Goal: Find specific page/section: Locate a particular part of the current website

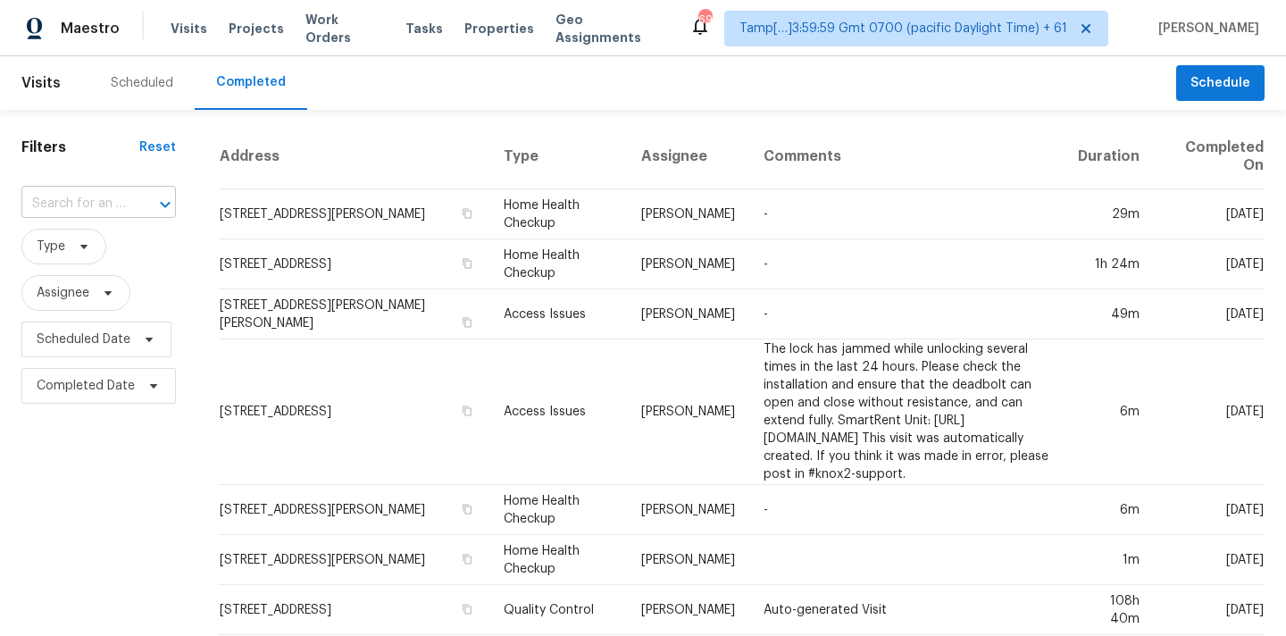
click at [35, 212] on input "text" at bounding box center [73, 204] width 104 height 28
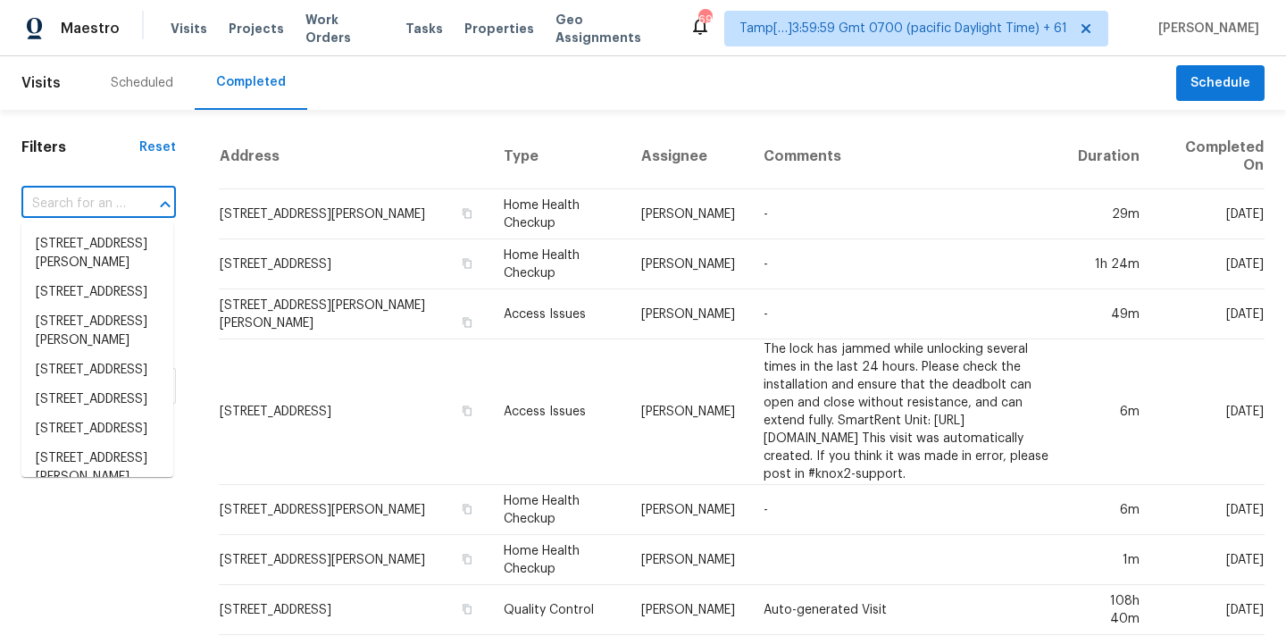
paste input "[STREET_ADDRESS]"
type input "[STREET_ADDRESS]"
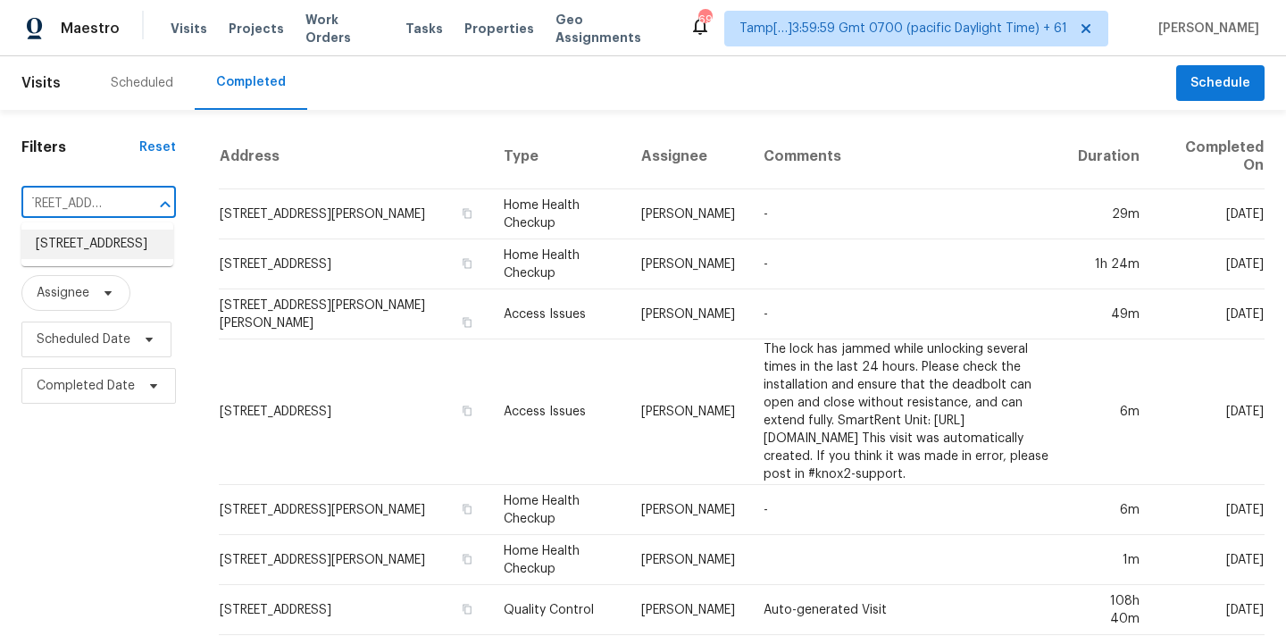
click at [80, 238] on li "[STREET_ADDRESS]" at bounding box center [97, 244] width 152 height 29
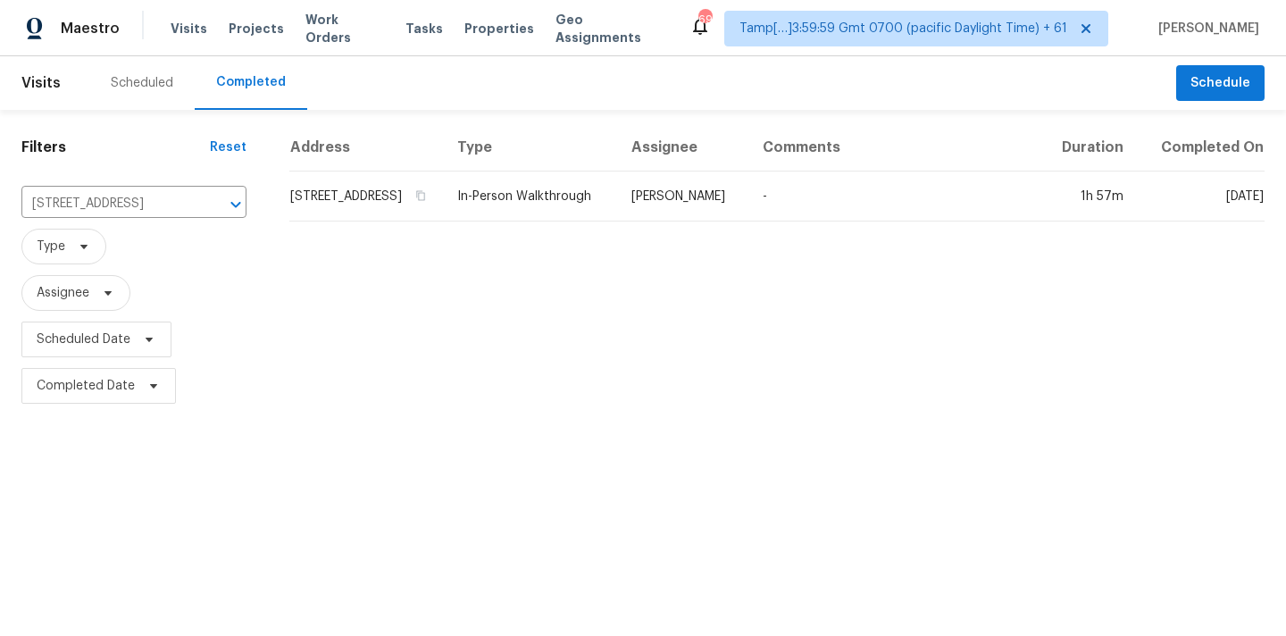
click at [542, 218] on td "In-Person Walkthrough" at bounding box center [530, 196] width 174 height 50
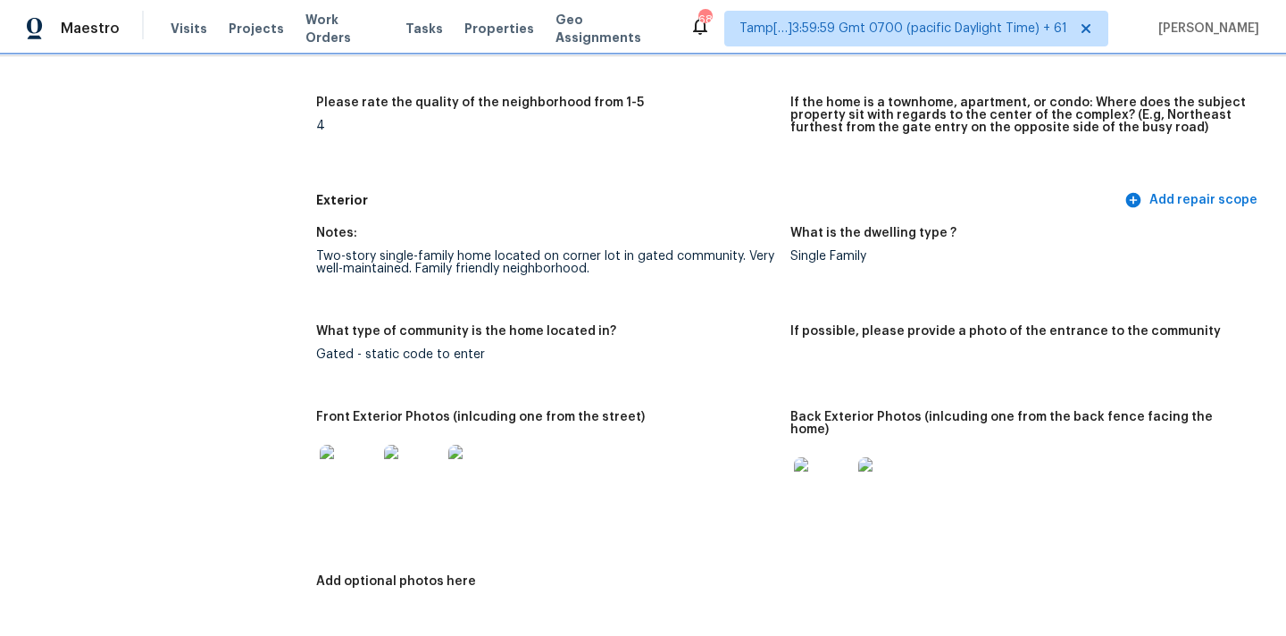
scroll to position [573, 0]
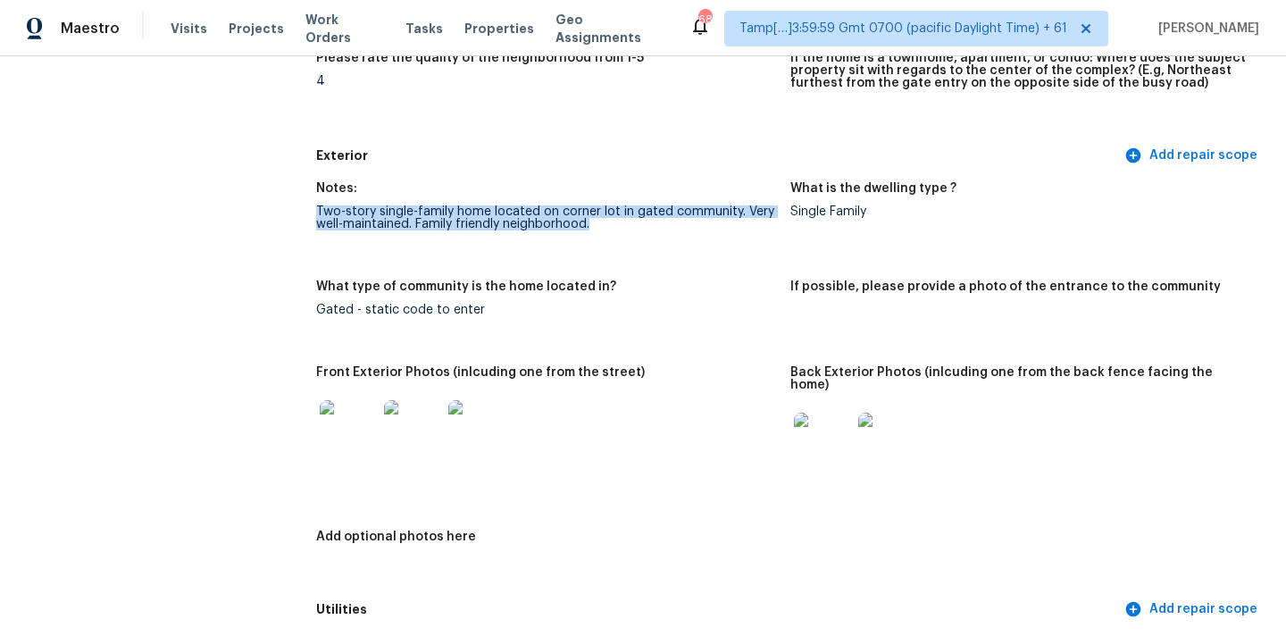
drag, startPoint x: 317, startPoint y: 212, endPoint x: 601, endPoint y: 222, distance: 284.2
click at [601, 222] on div "Two-story single-family home located on corner lot in gated community. Very wel…" at bounding box center [546, 217] width 460 height 25
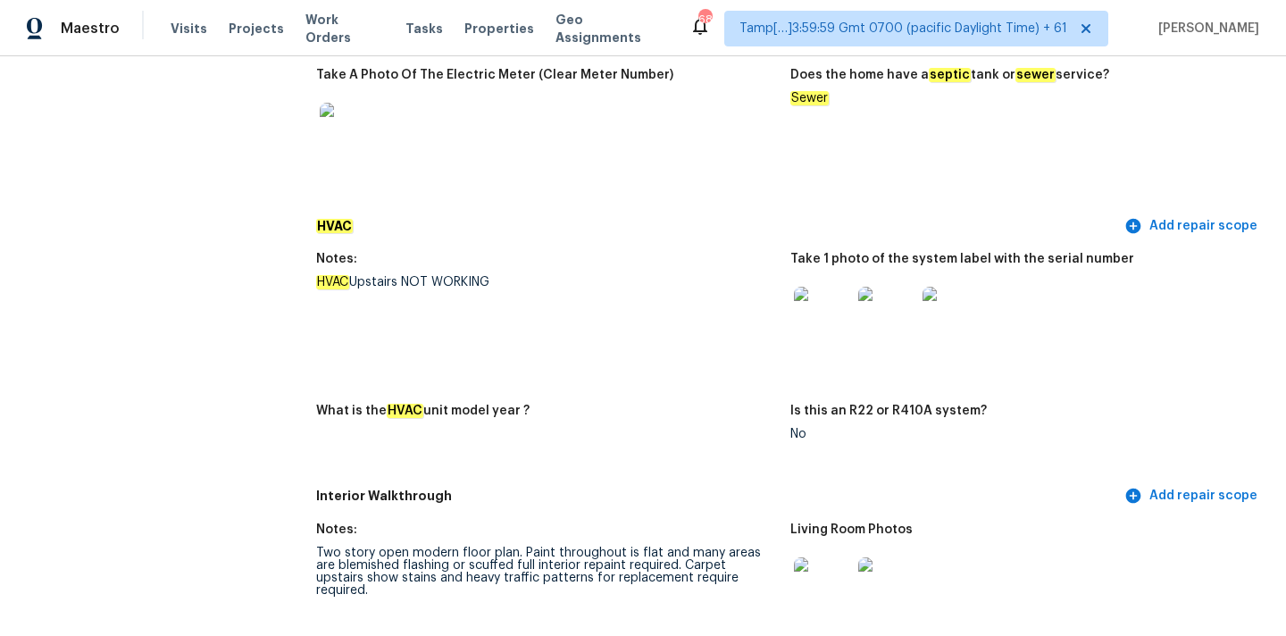
scroll to position [1466, 0]
click at [336, 273] on em "HVAC" at bounding box center [332, 280] width 33 height 14
drag, startPoint x: 317, startPoint y: 268, endPoint x: 523, endPoint y: 268, distance: 206.3
click at [523, 274] on div "HVAC Upstairs NOT WORKING" at bounding box center [546, 280] width 460 height 13
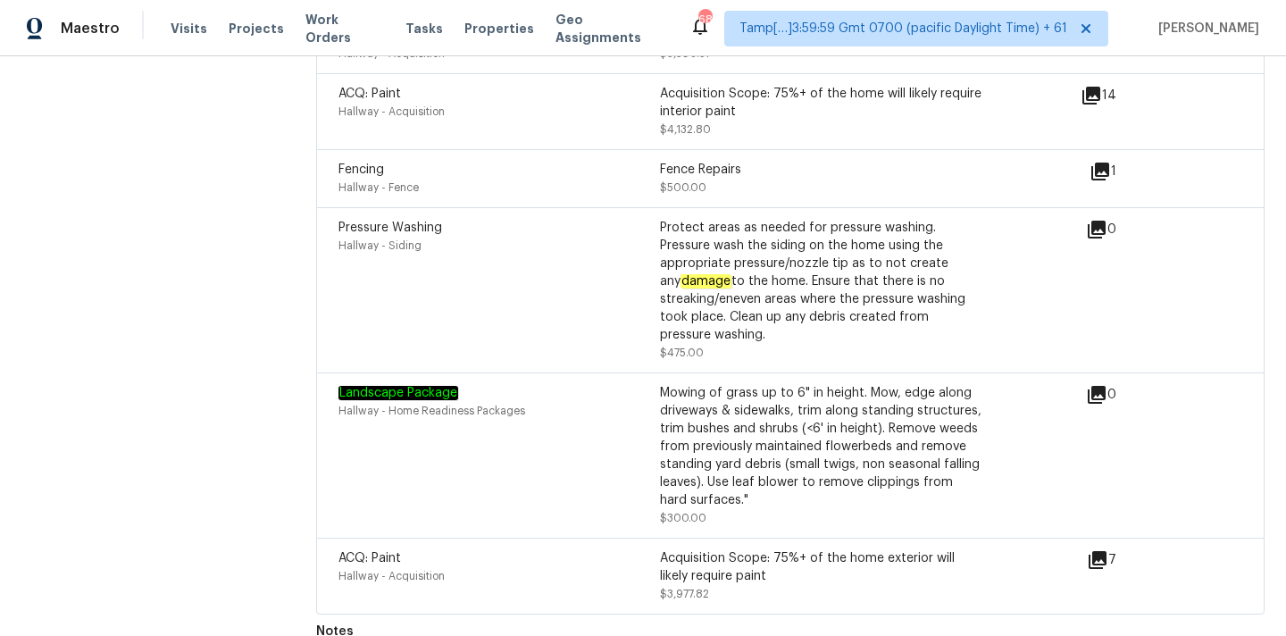
scroll to position [1388, 0]
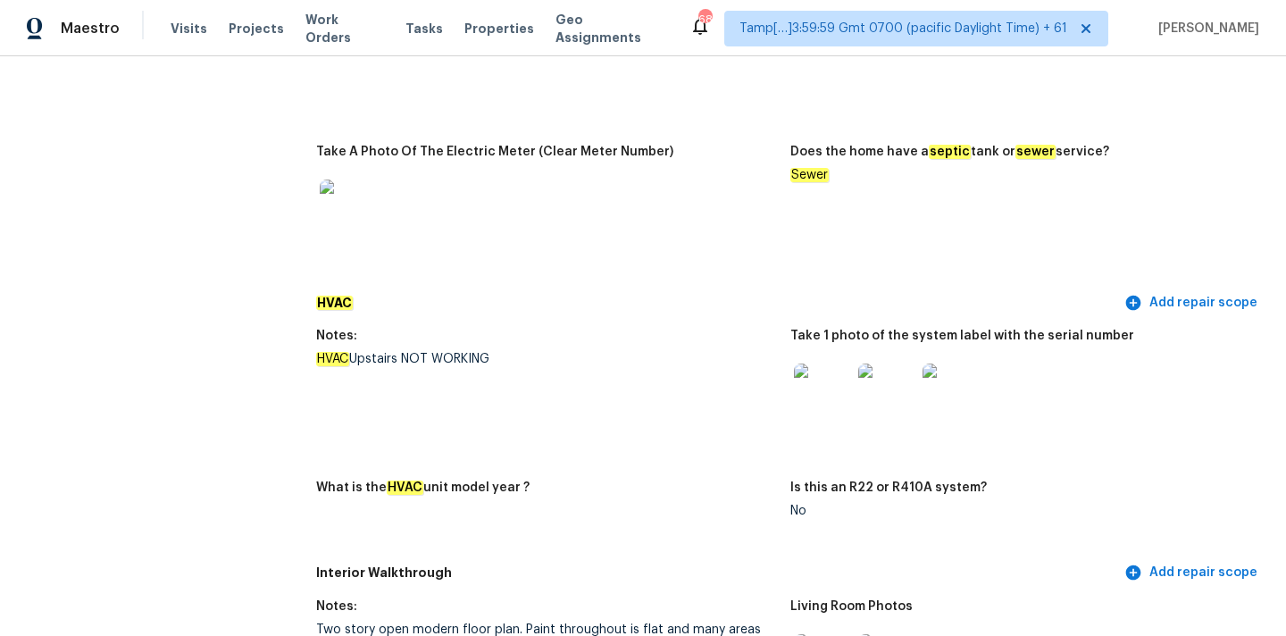
click at [805, 390] on img at bounding box center [822, 391] width 57 height 57
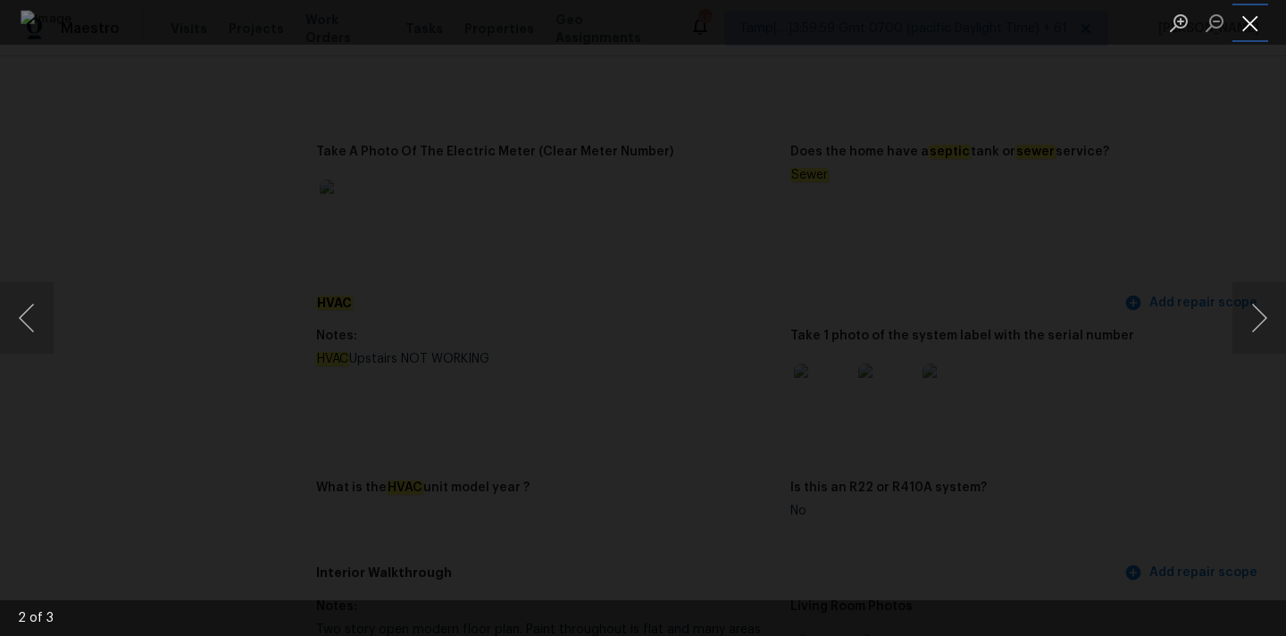
click at [1253, 19] on button "Close lightbox" at bounding box center [1250, 22] width 36 height 31
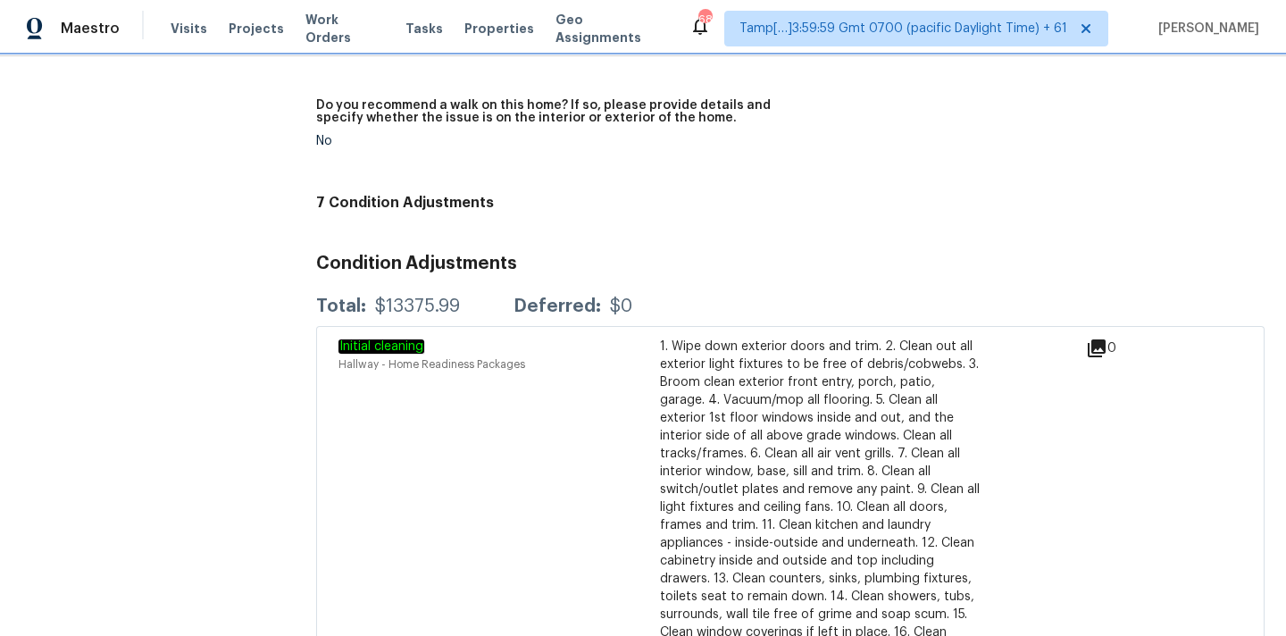
scroll to position [3885, 0]
